Goal: Check status: Check status

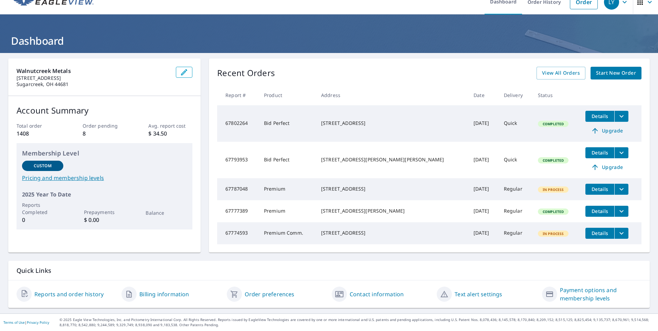
scroll to position [19, 0]
click at [563, 69] on span "View All Orders" at bounding box center [561, 73] width 38 height 9
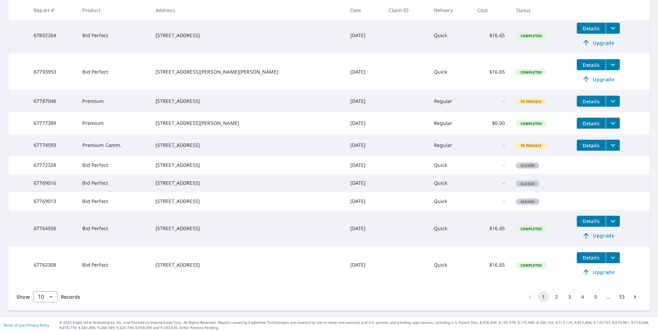
scroll to position [138, 0]
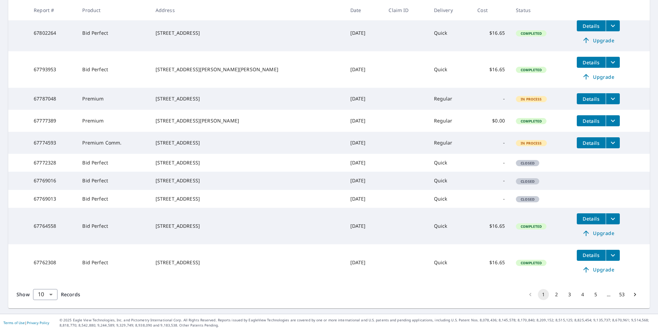
click at [517, 166] on span "Closed" at bounding box center [528, 163] width 22 height 5
drag, startPoint x: 105, startPoint y: 225, endPoint x: 99, endPoint y: 225, distance: 5.5
click at [101, 208] on td "Bid Perfect" at bounding box center [113, 199] width 73 height 18
drag, startPoint x: 99, startPoint y: 225, endPoint x: 56, endPoint y: 226, distance: 43.4
click at [56, 208] on td "67769013" at bounding box center [52, 199] width 49 height 18
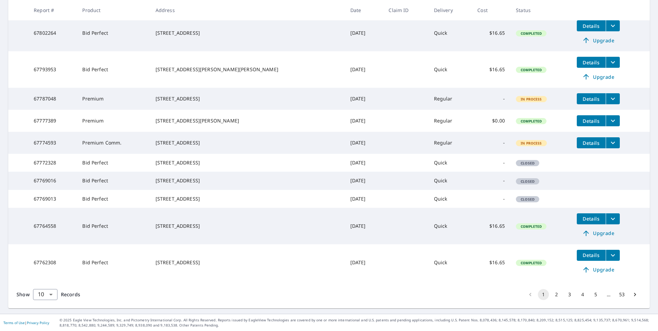
click at [429, 208] on td "Quick" at bounding box center [451, 199] width 44 height 18
drag, startPoint x: 65, startPoint y: 224, endPoint x: 35, endPoint y: 223, distance: 29.6
click at [35, 208] on td "67769013" at bounding box center [52, 199] width 49 height 18
